Goal: Task Accomplishment & Management: Manage account settings

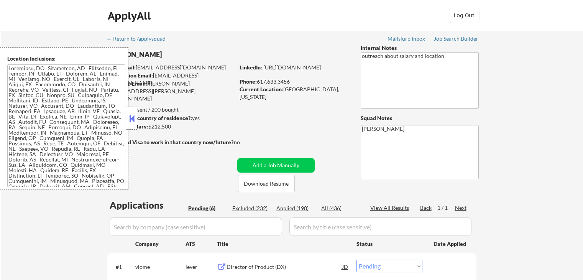
select select ""pending""
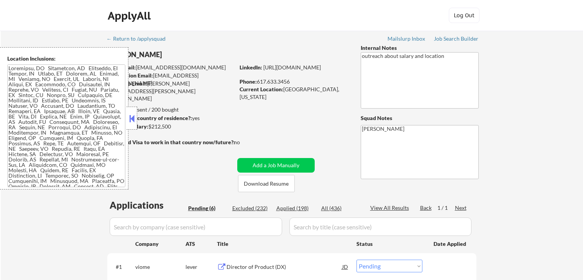
select select ""pending""
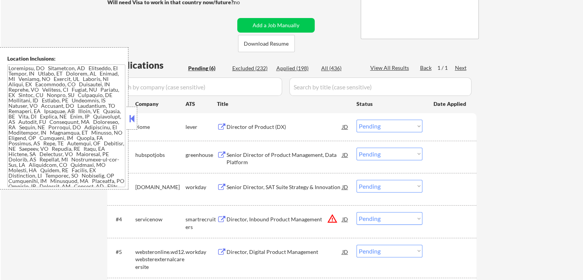
scroll to position [153, 0]
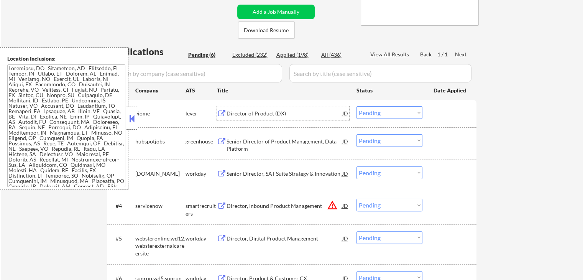
click at [242, 113] on div "Director of Product (DX)" at bounding box center [285, 114] width 116 height 8
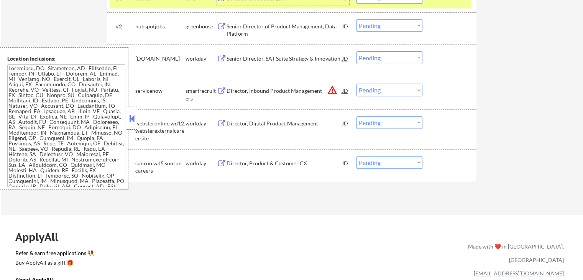
scroll to position [192, 0]
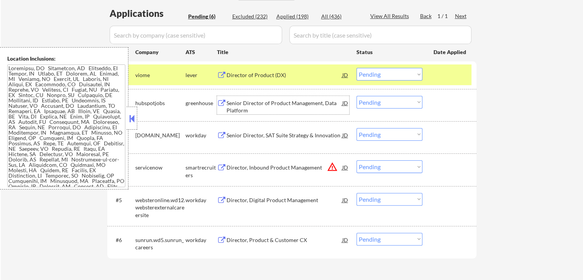
click at [238, 106] on div "Senior Director of Product Management, Data Platform" at bounding box center [285, 106] width 116 height 15
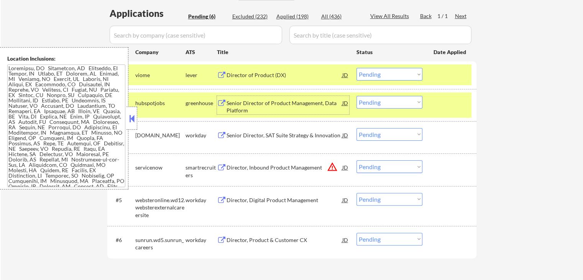
drag, startPoint x: 383, startPoint y: 72, endPoint x: 386, endPoint y: 80, distance: 7.6
click at [385, 72] on select "Choose an option... Pending Applied Excluded (Questions) Excluded (Expired) Exc…" at bounding box center [389, 74] width 66 height 13
click at [356, 68] on select "Choose an option... Pending Applied Excluded (Questions) Excluded (Expired) Exc…" at bounding box center [389, 74] width 66 height 13
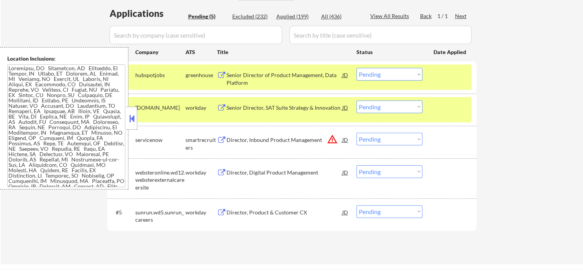
click at [383, 74] on select "Choose an option... Pending Applied Excluded (Questions) Excluded (Expired) Exc…" at bounding box center [389, 74] width 66 height 13
click at [356, 68] on select "Choose an option... Pending Applied Excluded (Questions) Excluded (Expired) Exc…" at bounding box center [389, 74] width 66 height 13
click at [232, 106] on div "Senior Director, SAT Suite Strategy & Innovation" at bounding box center [285, 108] width 116 height 8
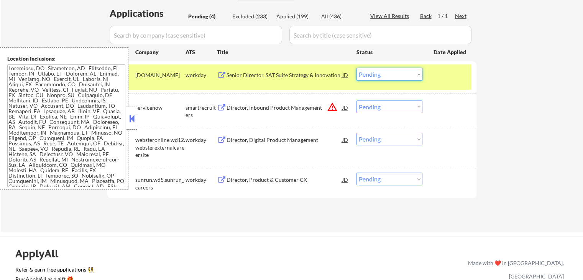
click at [379, 77] on select "Choose an option... Pending Applied Excluded (Questions) Excluded (Expired) Exc…" at bounding box center [389, 74] width 66 height 13
click at [356, 68] on select "Choose an option... Pending Applied Excluded (Questions) Excluded (Expired) Exc…" at bounding box center [389, 74] width 66 height 13
click at [245, 109] on div "Director, Inbound Product Management" at bounding box center [285, 108] width 116 height 8
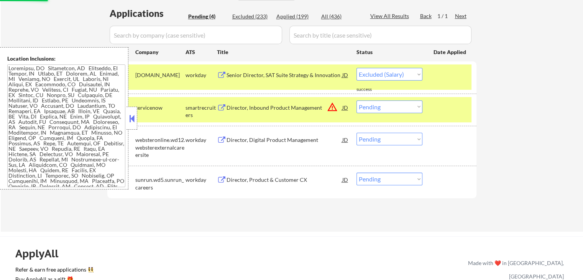
select select ""pending""
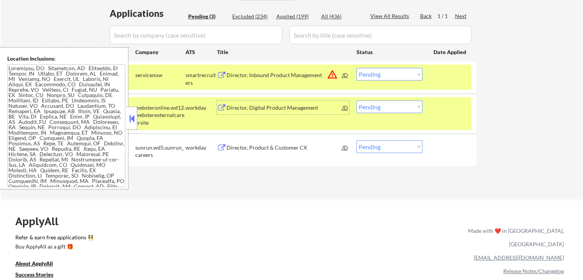
click at [232, 106] on div "Director, Digital Product Management" at bounding box center [285, 108] width 116 height 8
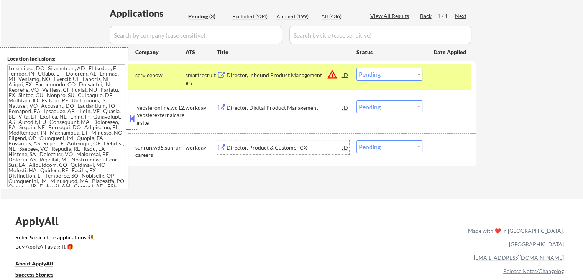
click at [251, 148] on div "Director, Product & Customer CX" at bounding box center [285, 148] width 116 height 8
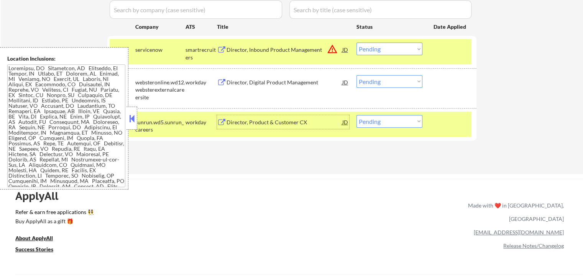
scroll to position [230, 0]
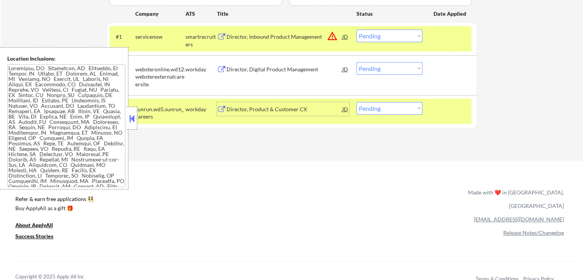
click at [389, 70] on select "Choose an option... Pending Applied Excluded (Questions) Excluded (Expired) Exc…" at bounding box center [389, 68] width 66 height 13
click at [356, 62] on select "Choose an option... Pending Applied Excluded (Questions) Excluded (Expired) Exc…" at bounding box center [389, 68] width 66 height 13
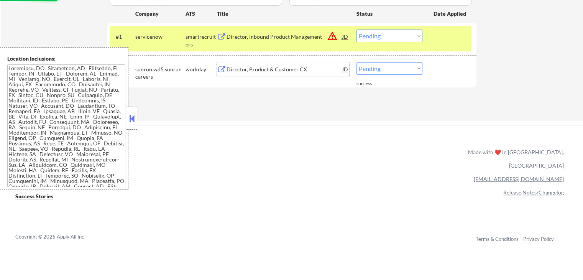
click at [279, 69] on div "Director, Product & Customer CX" at bounding box center [285, 70] width 116 height 8
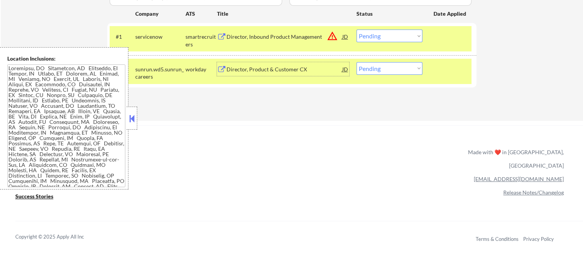
drag, startPoint x: 394, startPoint y: 64, endPoint x: 397, endPoint y: 72, distance: 8.0
click at [394, 64] on select "Choose an option... Pending Applied Excluded (Questions) Excluded (Expired) Exc…" at bounding box center [389, 68] width 66 height 13
select select ""excluded__salary_""
click at [356, 62] on select "Choose an option... Pending Applied Excluded (Questions) Excluded (Expired) Exc…" at bounding box center [389, 68] width 66 height 13
click at [281, 36] on div "Director, Inbound Product Management" at bounding box center [285, 37] width 116 height 8
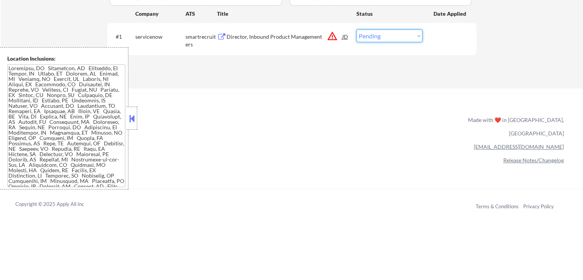
click at [370, 37] on select "Choose an option... Pending Applied Excluded (Questions) Excluded (Expired) Exc…" at bounding box center [389, 36] width 66 height 13
select select ""applied""
click at [356, 30] on select "Choose an option... Pending Applied Excluded (Questions) Excluded (Expired) Exc…" at bounding box center [389, 36] width 66 height 13
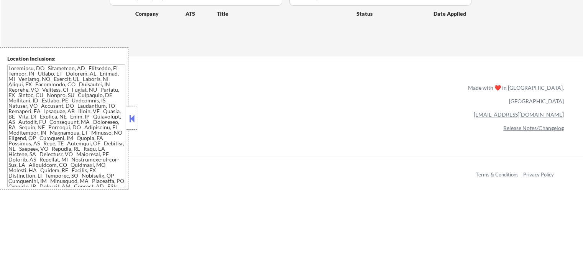
scroll to position [153, 0]
